Goal: Task Accomplishment & Management: Use online tool/utility

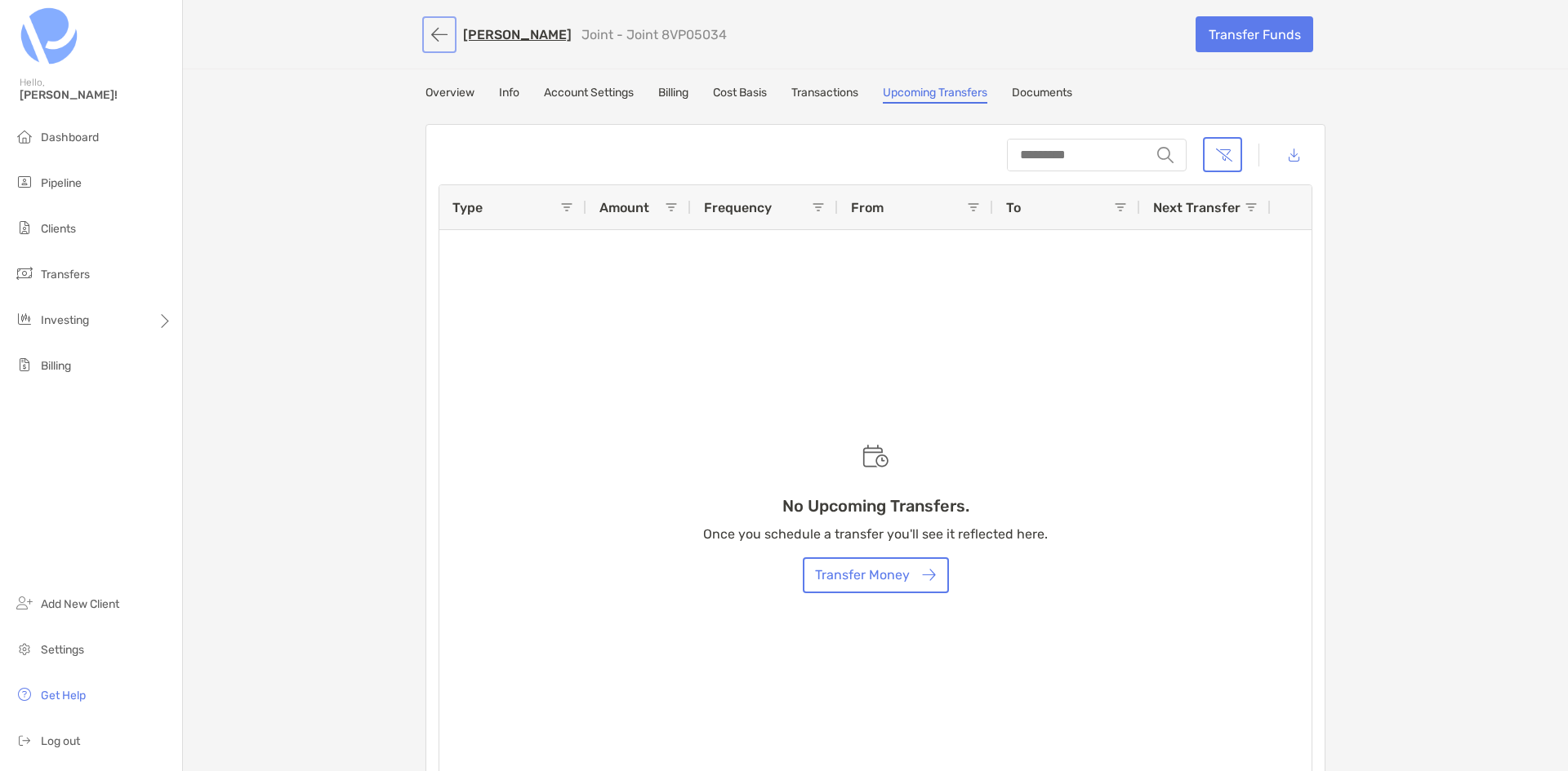
click at [434, 28] on button "button" at bounding box center [439, 34] width 28 height 30
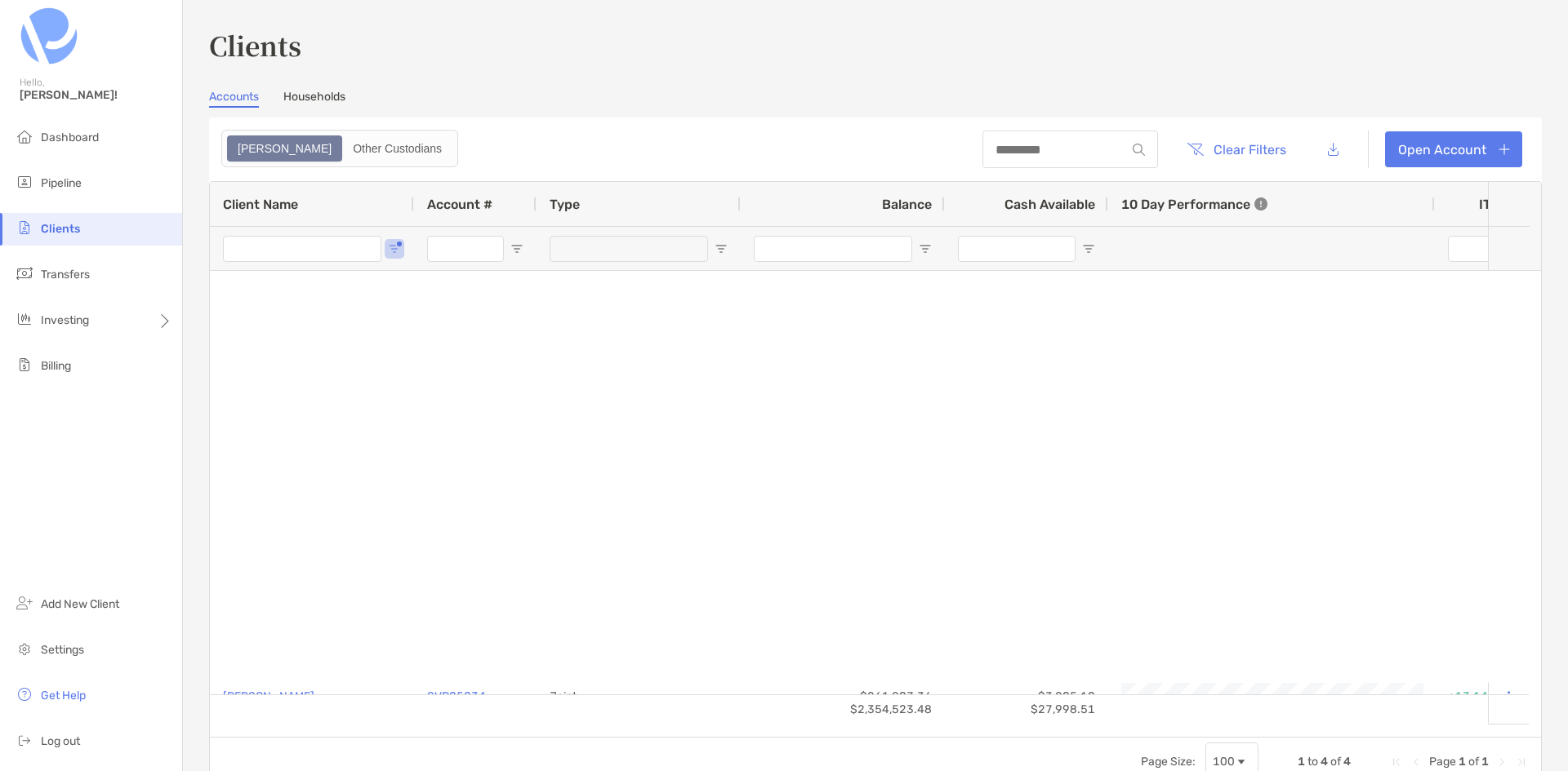
type input "****"
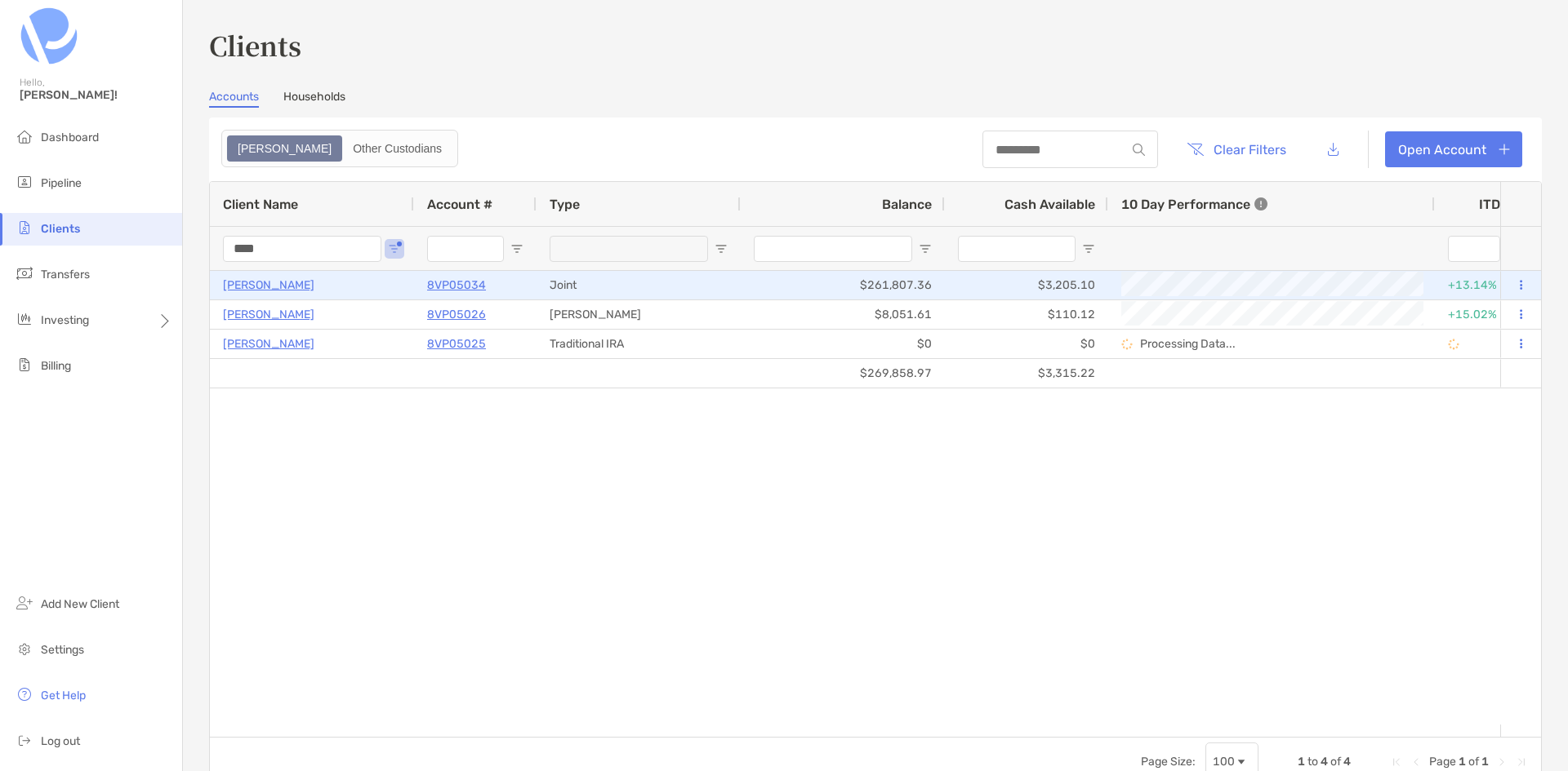
click at [459, 281] on p "8VP05034" at bounding box center [456, 285] width 59 height 20
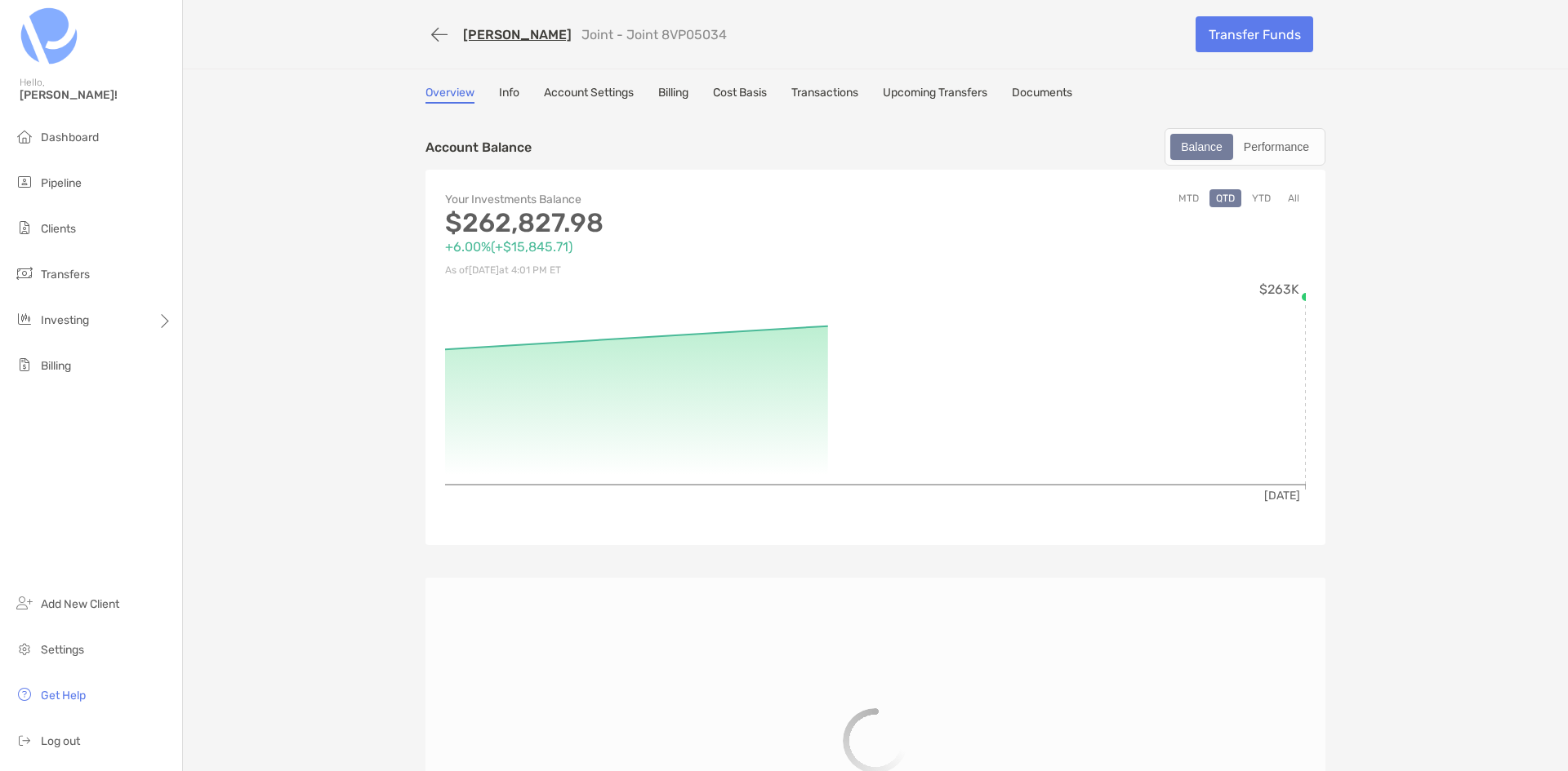
click at [943, 97] on link "Upcoming Transfers" at bounding box center [935, 95] width 104 height 18
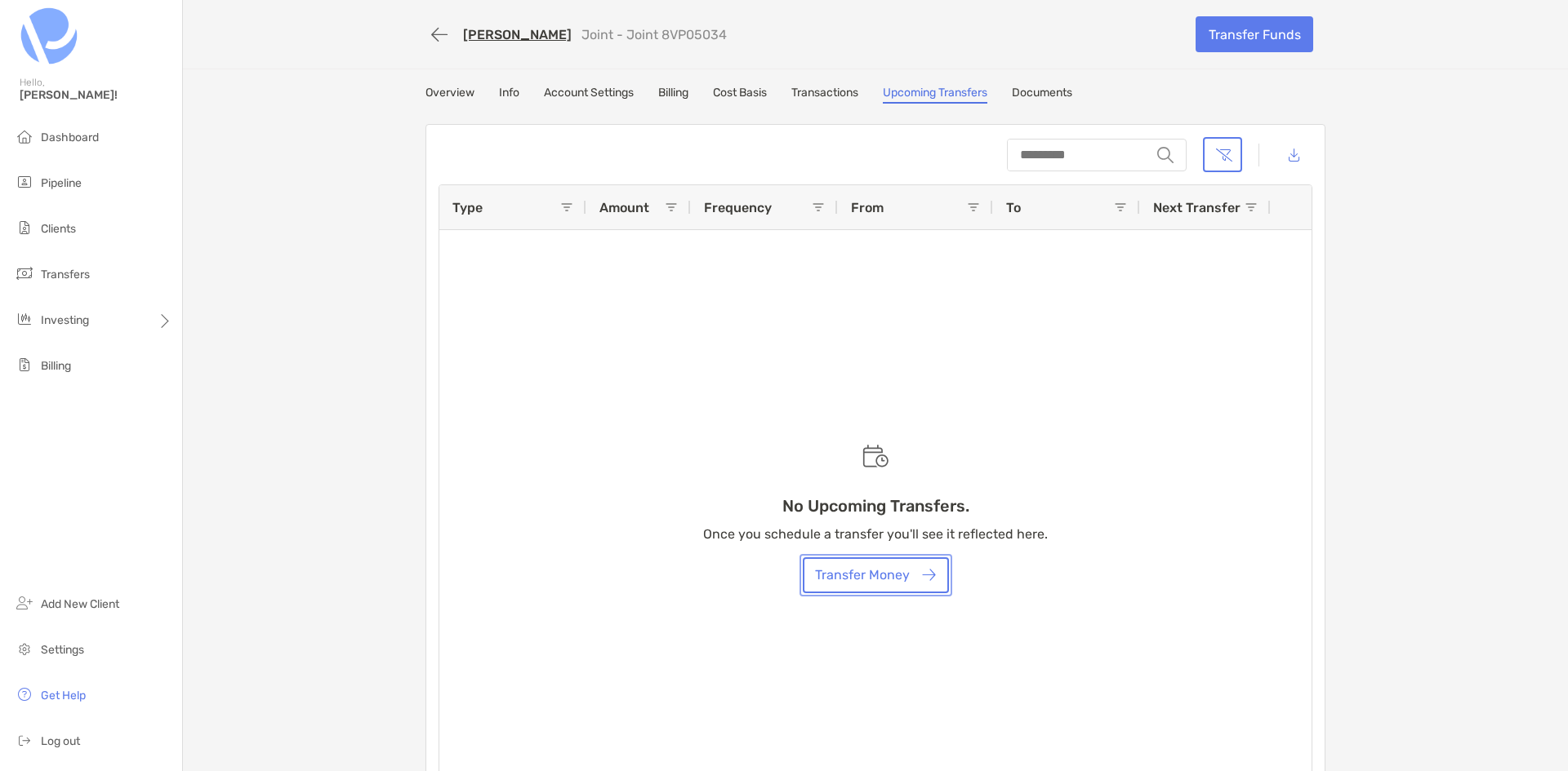
click at [905, 578] on button "Transfer Money" at bounding box center [875, 575] width 146 height 36
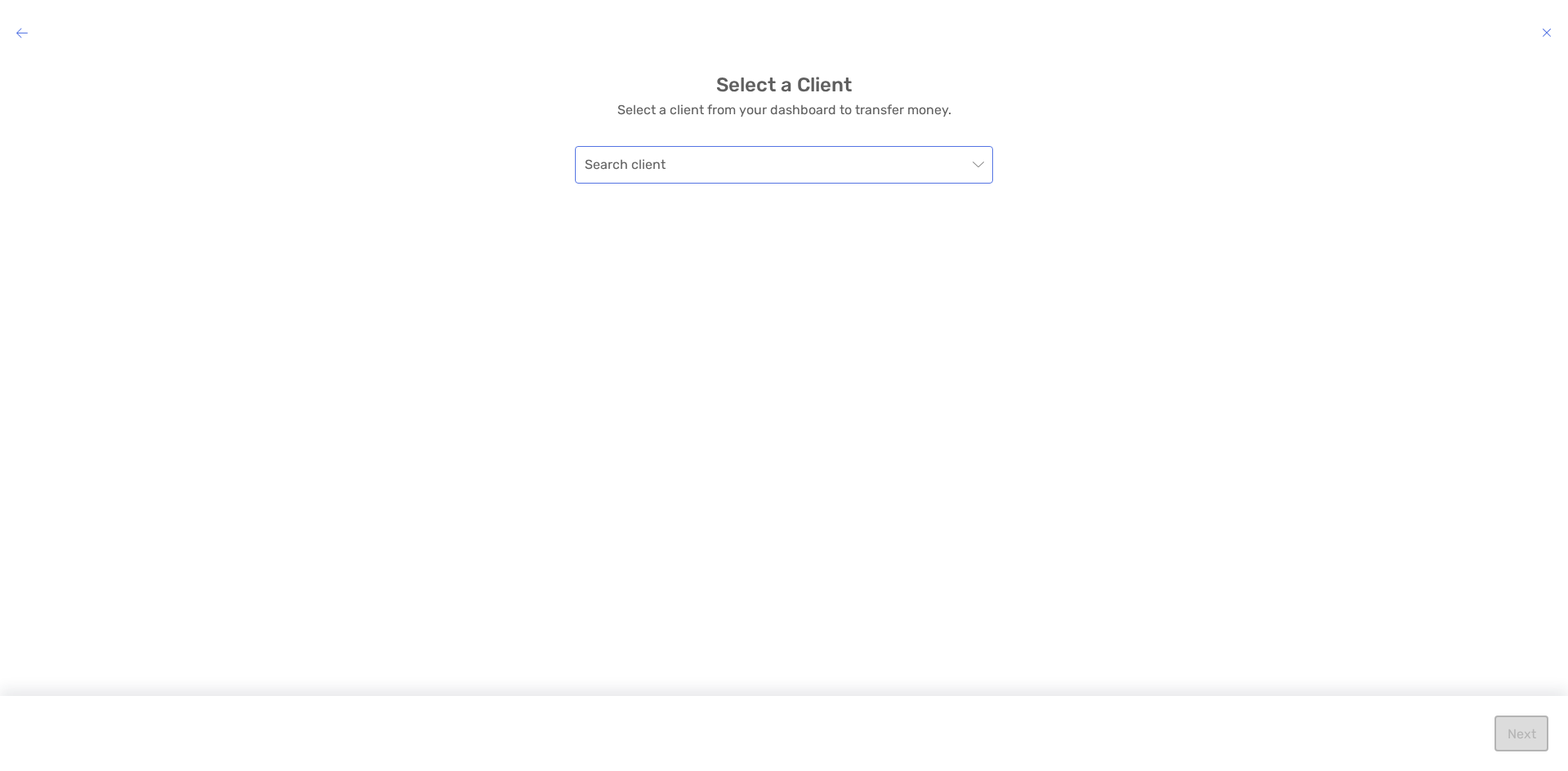
click at [838, 166] on input "modal" at bounding box center [775, 164] width 382 height 36
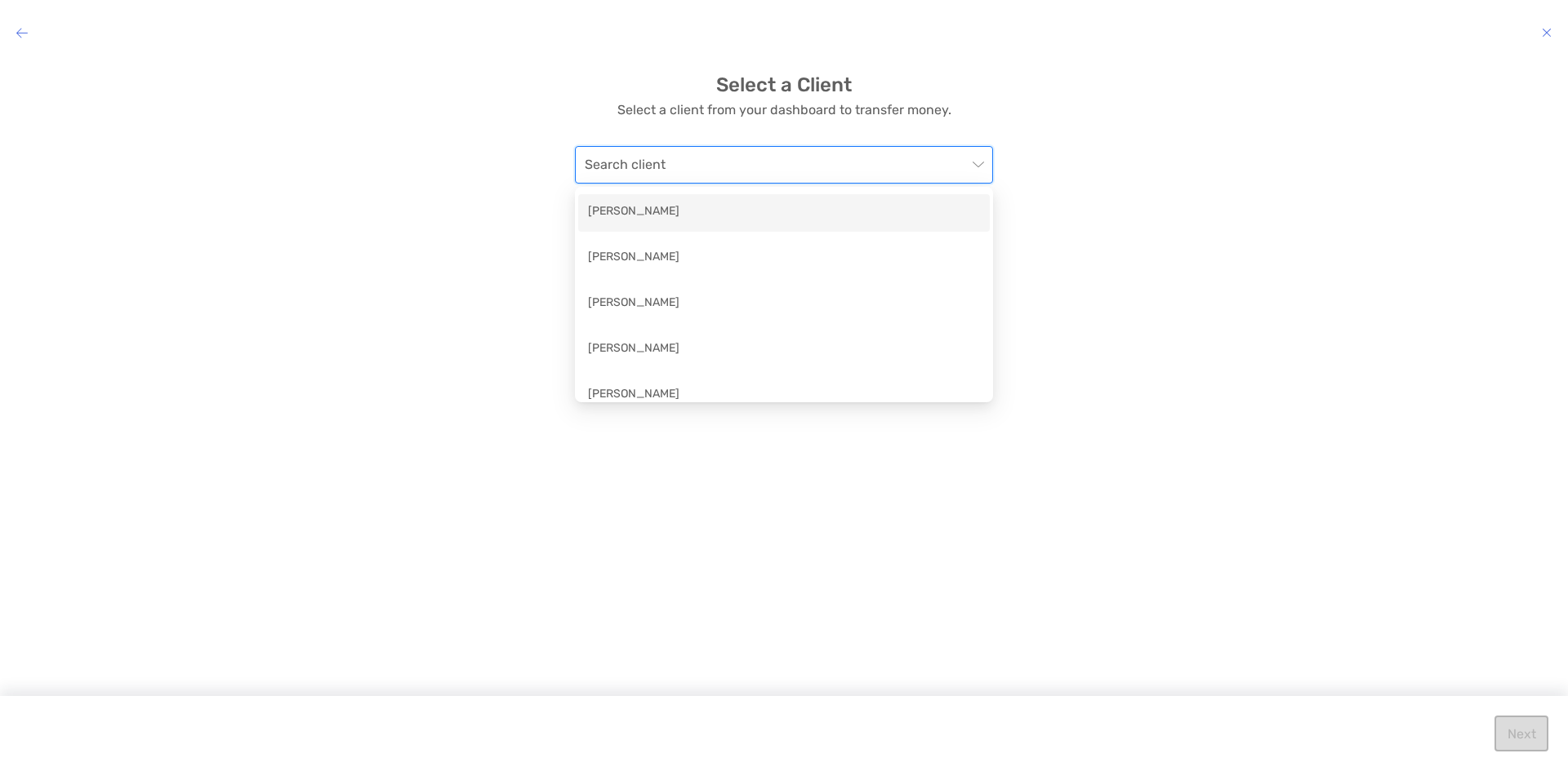
scroll to position [14, 0]
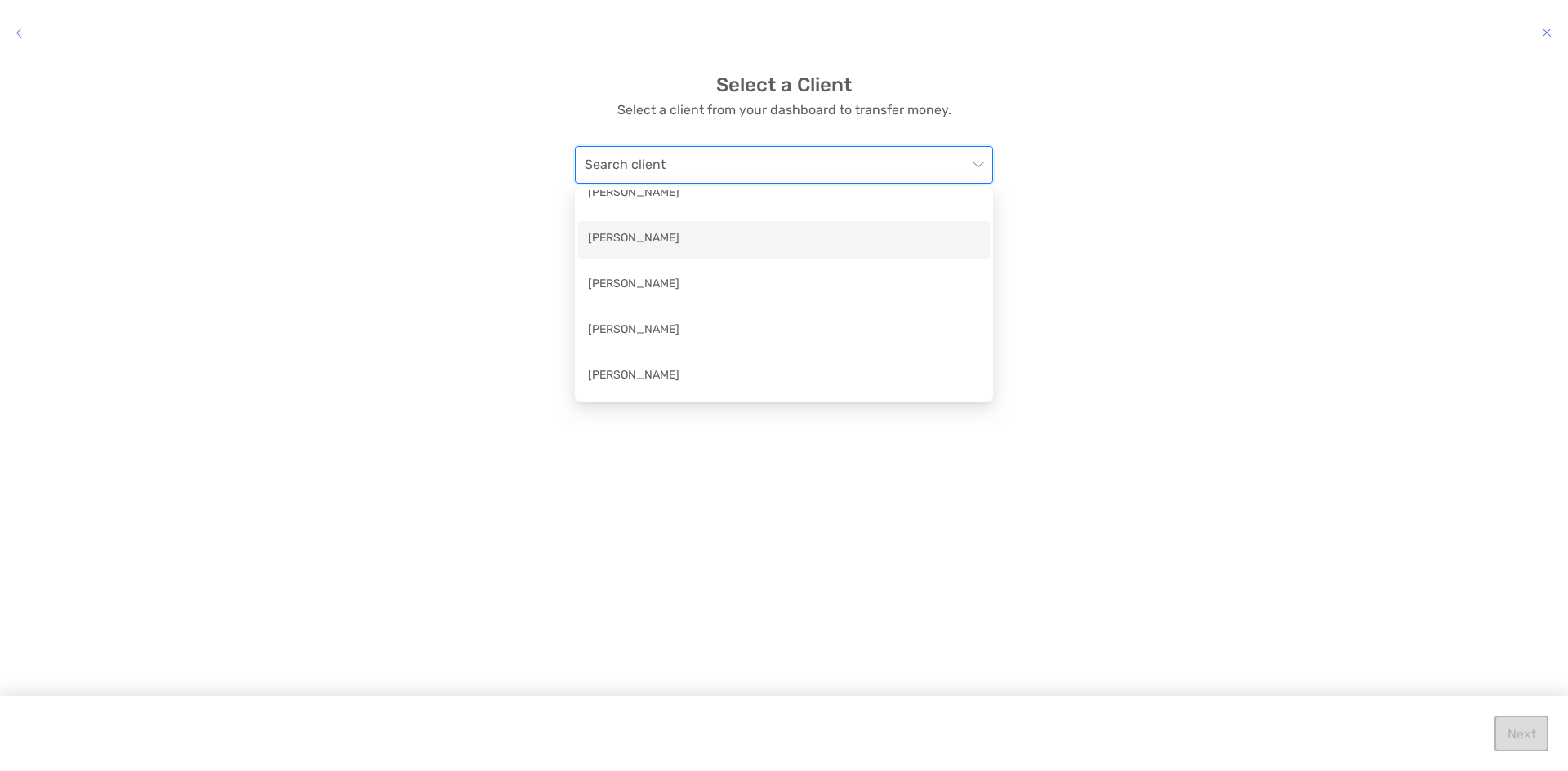
click at [21, 35] on div "modal" at bounding box center [784, 33] width 1568 height 23
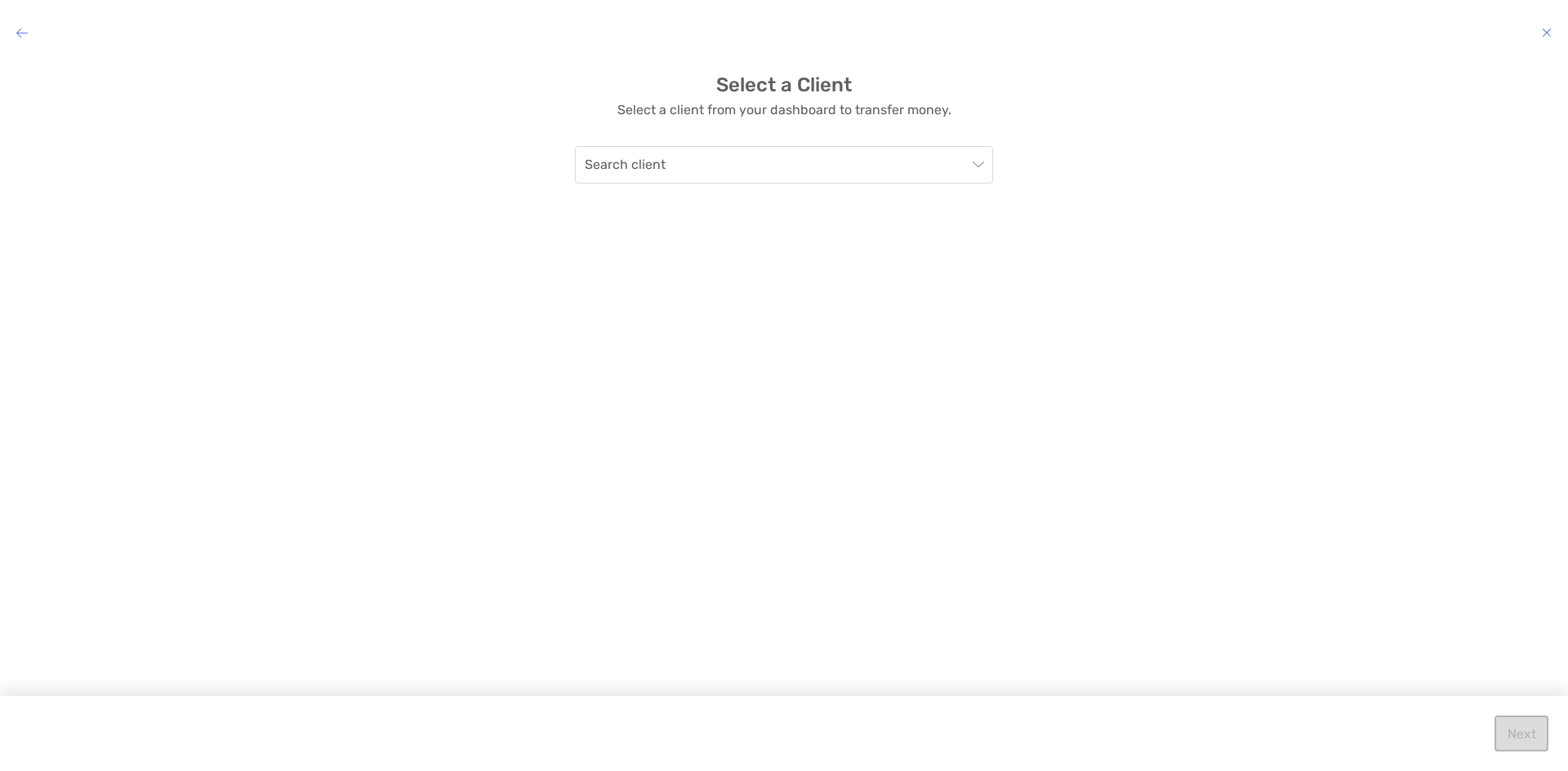
click at [21, 35] on icon "modal" at bounding box center [22, 33] width 12 height 14
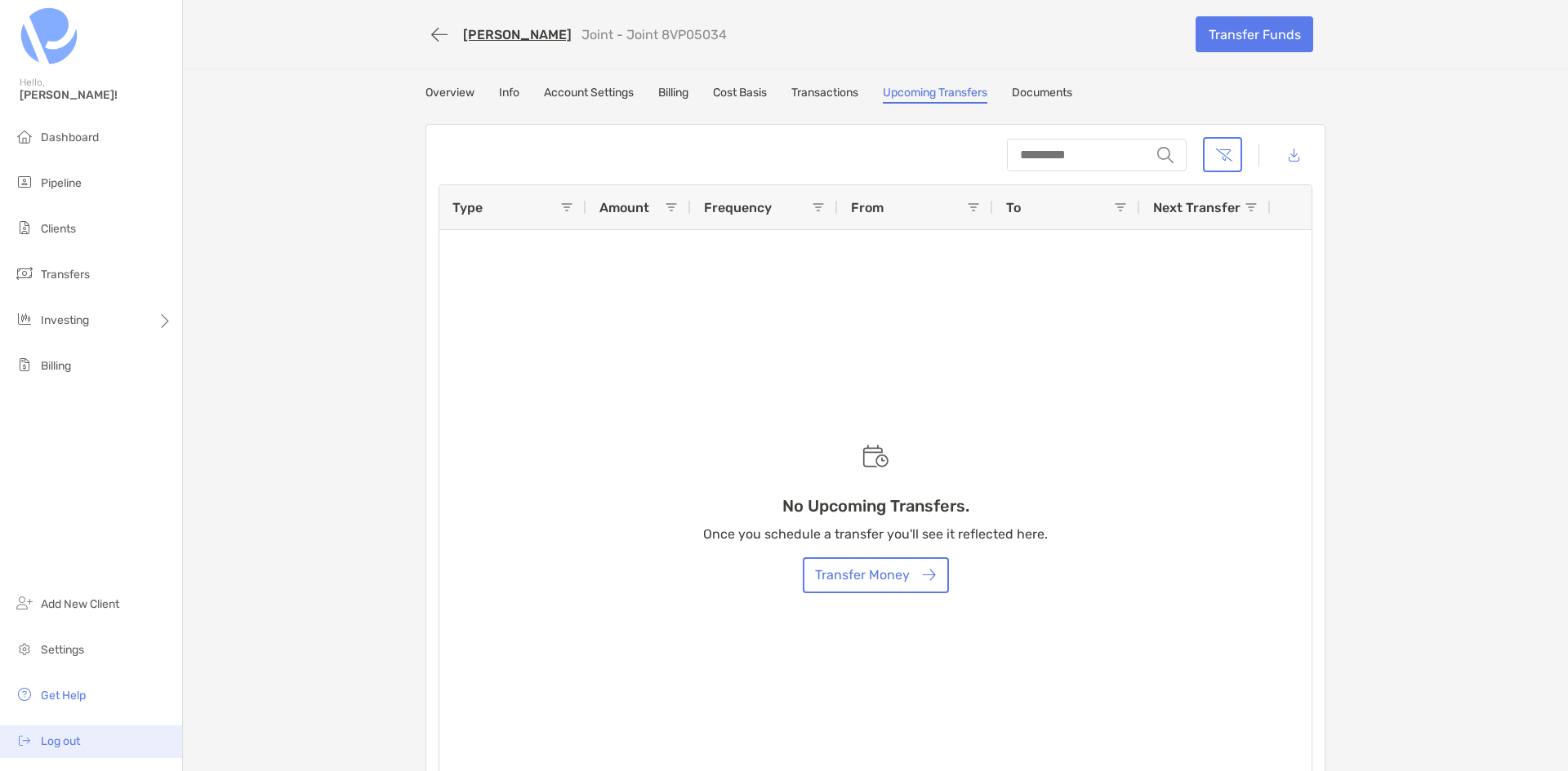
click at [58, 738] on span "Log out" at bounding box center [60, 741] width 40 height 14
